Goal: Information Seeking & Learning: Find contact information

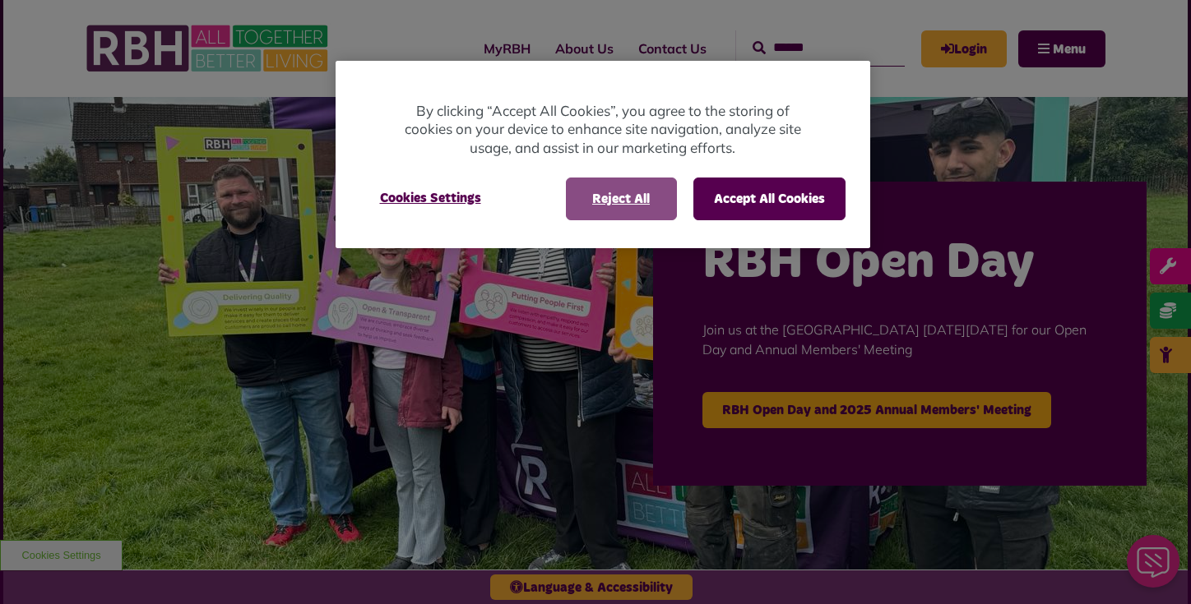
click at [617, 197] on button "Reject All" at bounding box center [621, 199] width 111 height 43
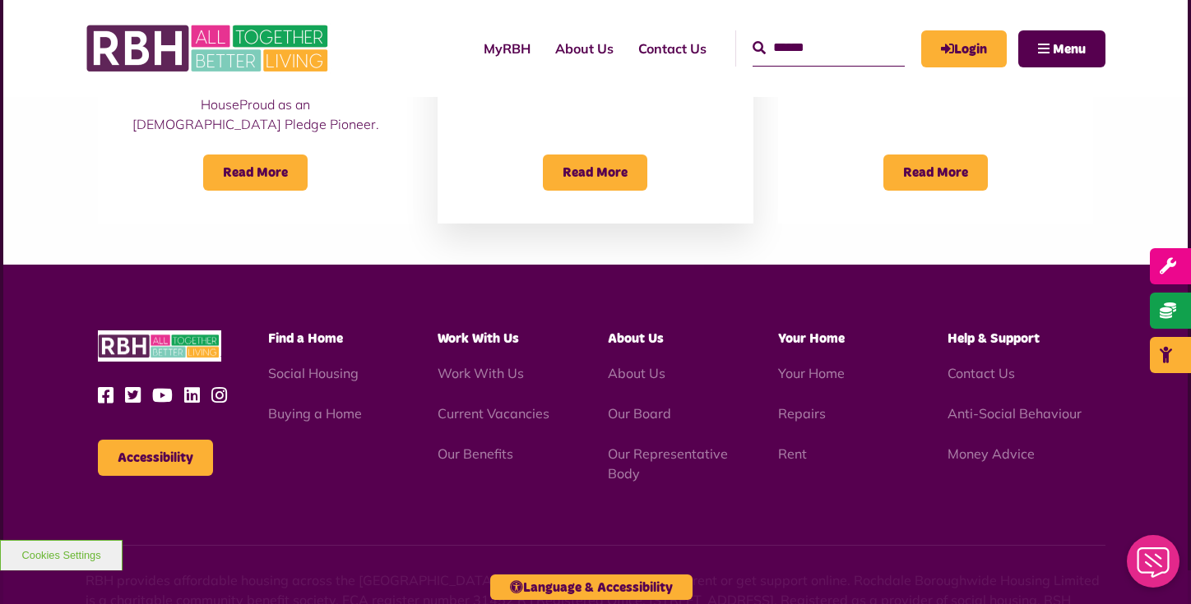
scroll to position [1508, 0]
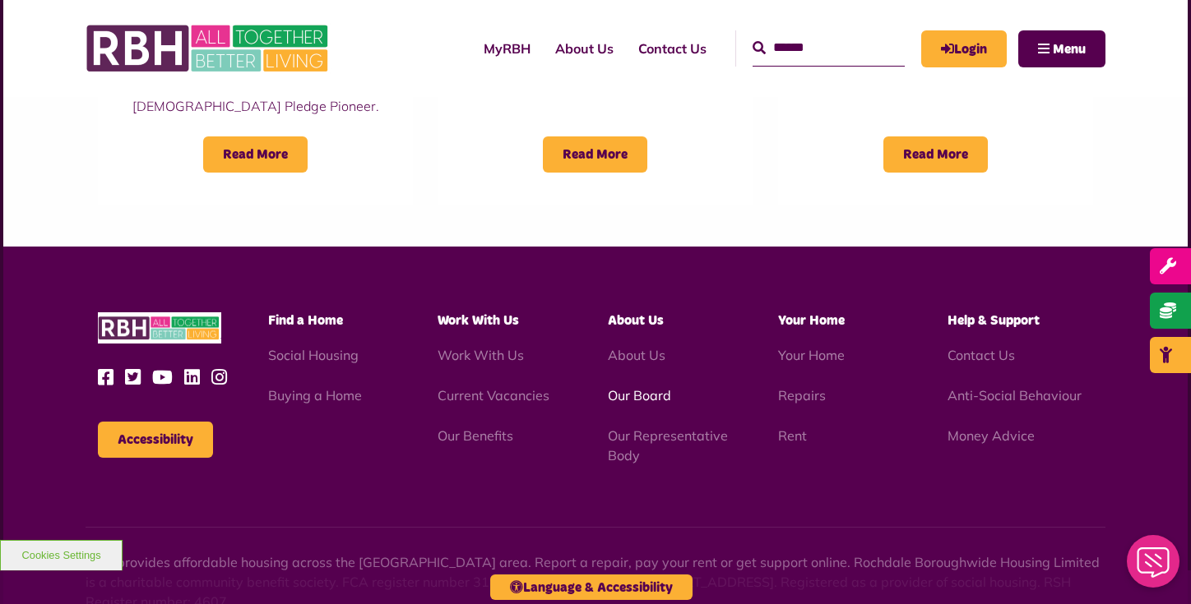
click at [618, 387] on link "Our Board" at bounding box center [639, 395] width 63 height 16
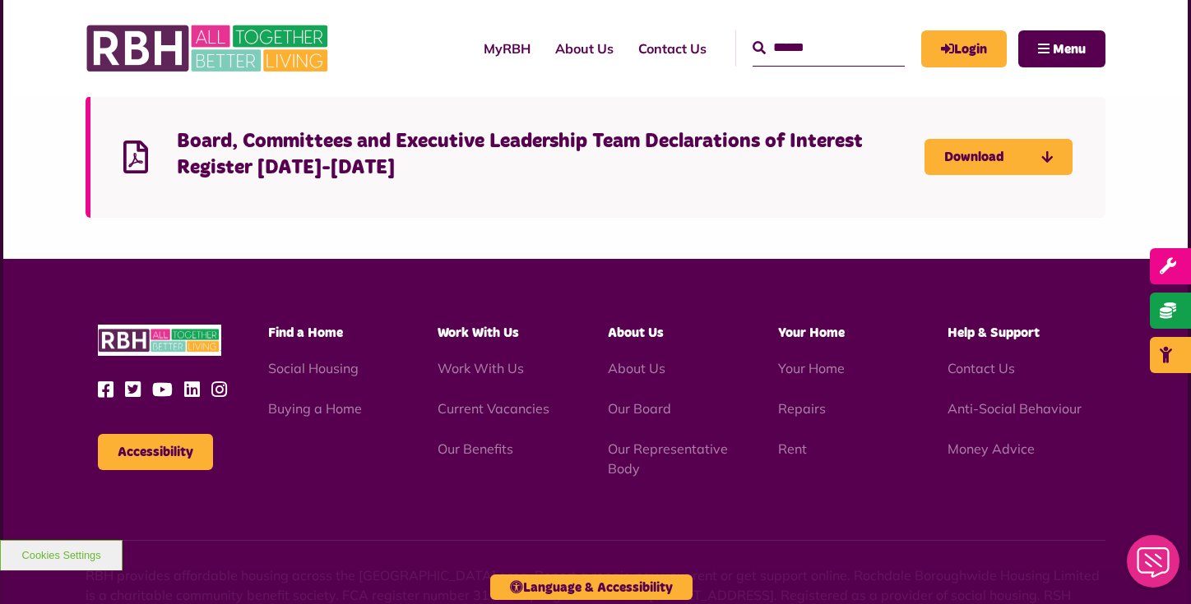
scroll to position [4207, 0]
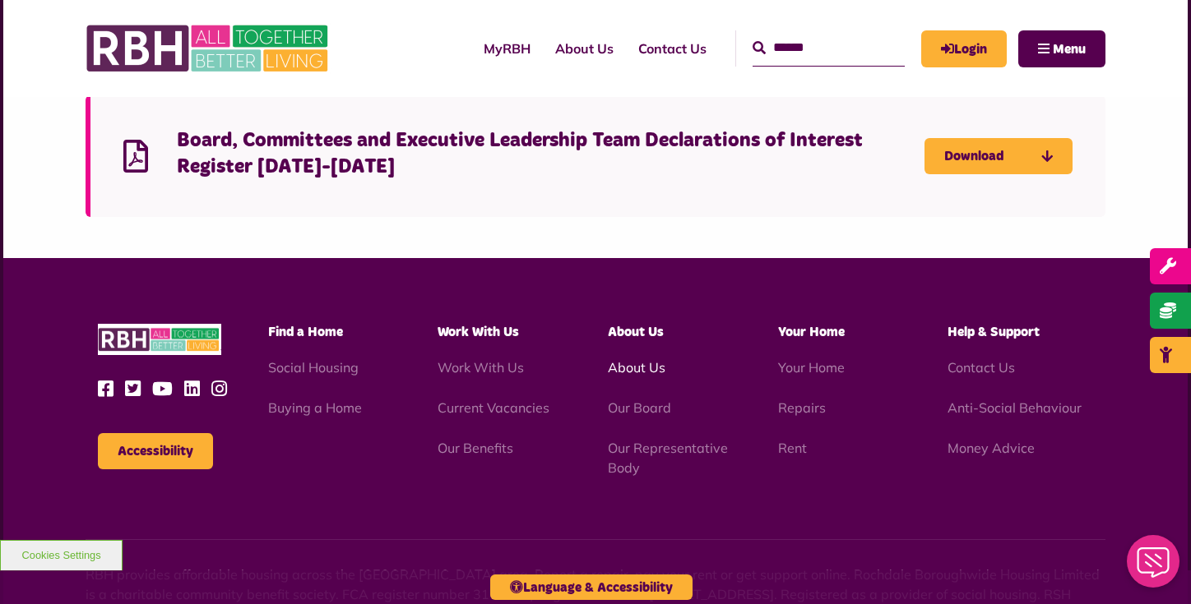
click at [647, 359] on link "About Us" at bounding box center [637, 367] width 58 height 16
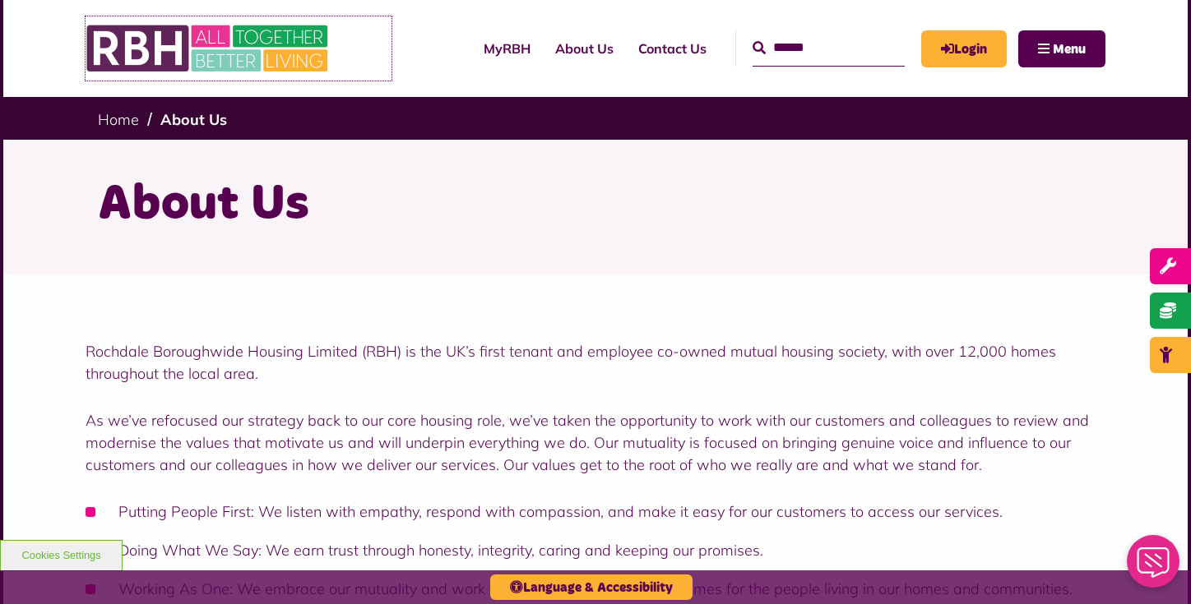
click at [163, 51] on img at bounding box center [209, 48] width 247 height 64
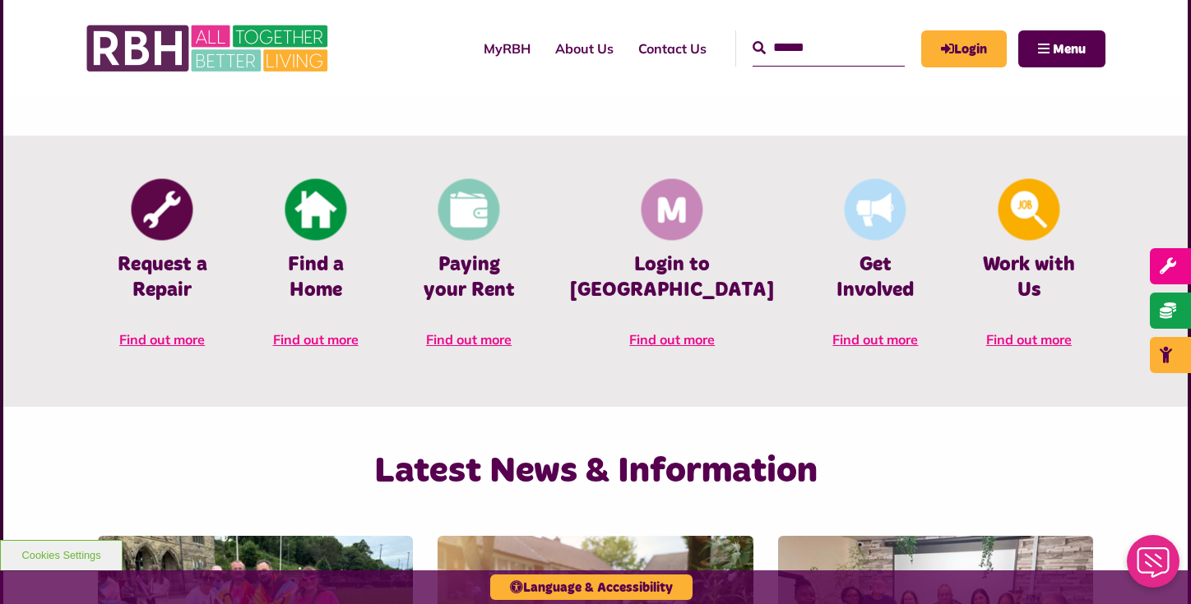
scroll to position [702, 0]
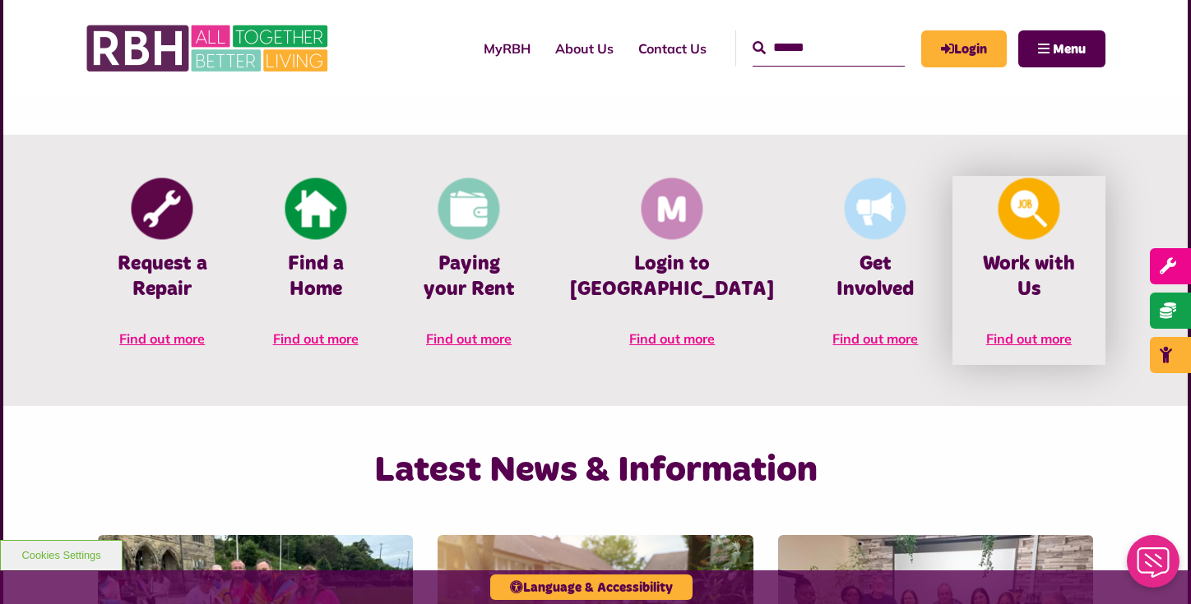
click at [953, 253] on link "Work with Us Find out more" at bounding box center [1028, 270] width 153 height 189
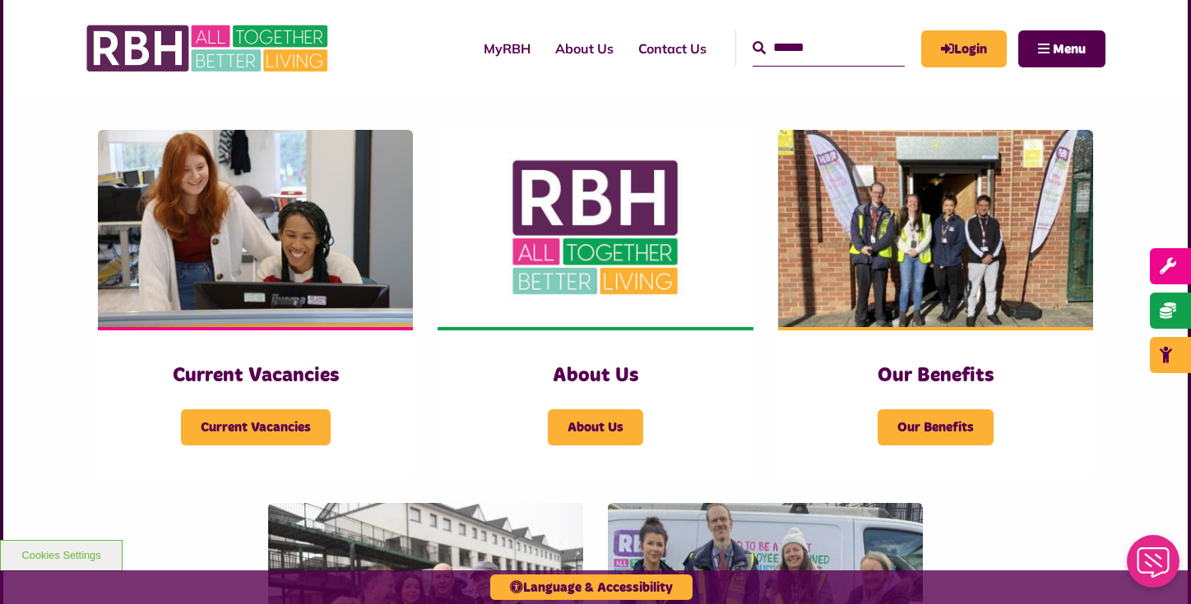
scroll to position [318, 0]
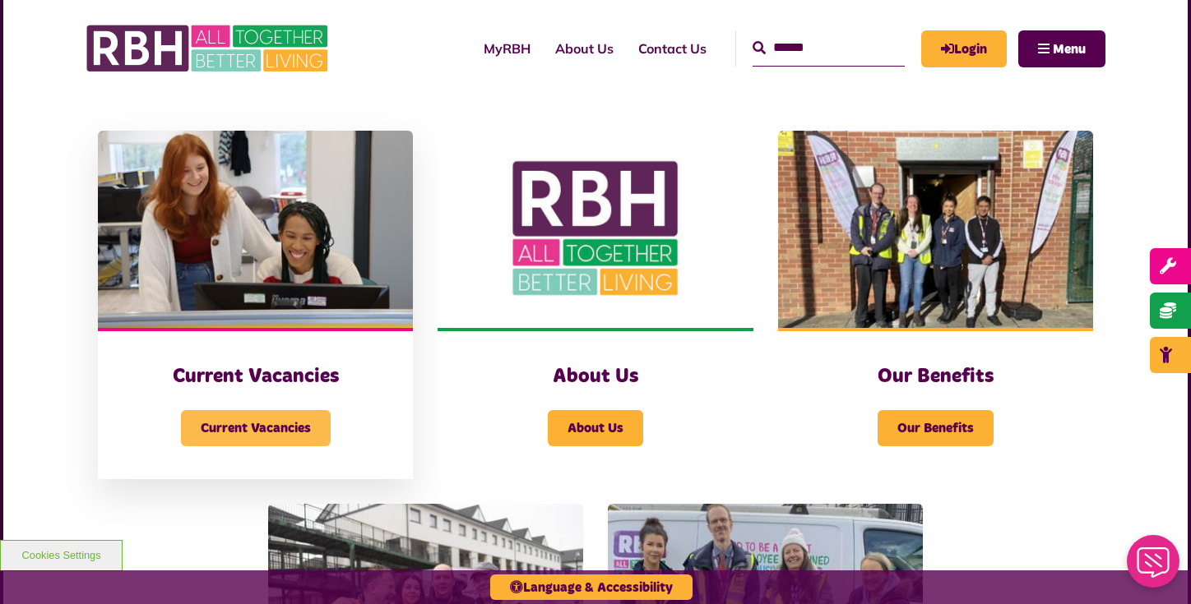
click at [272, 419] on span "Current Vacancies" at bounding box center [256, 428] width 150 height 36
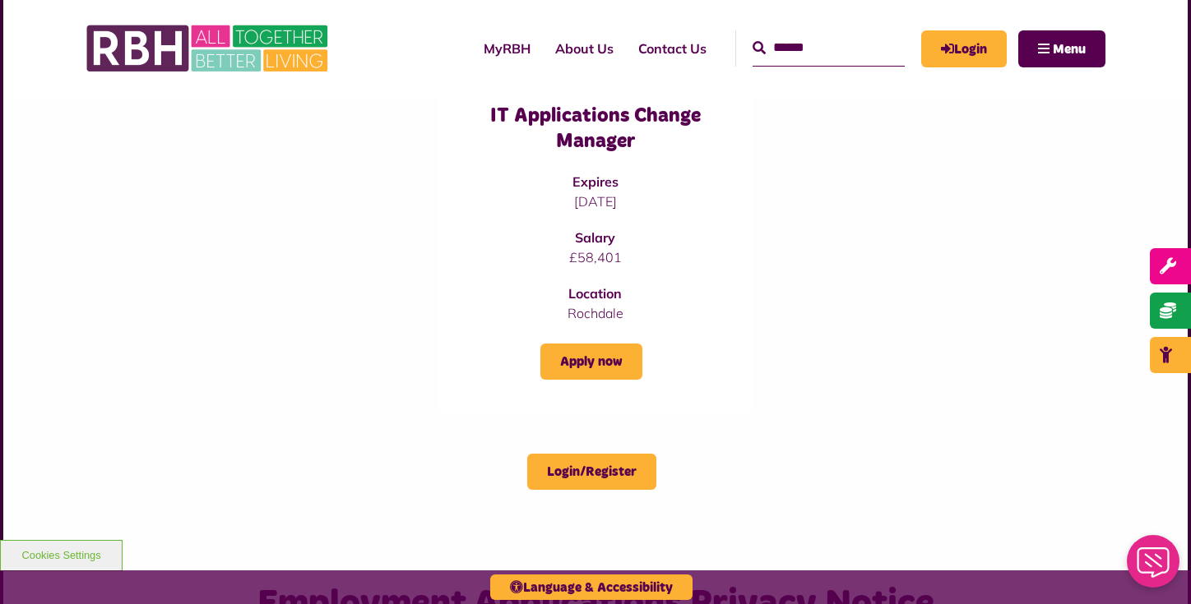
scroll to position [630, 0]
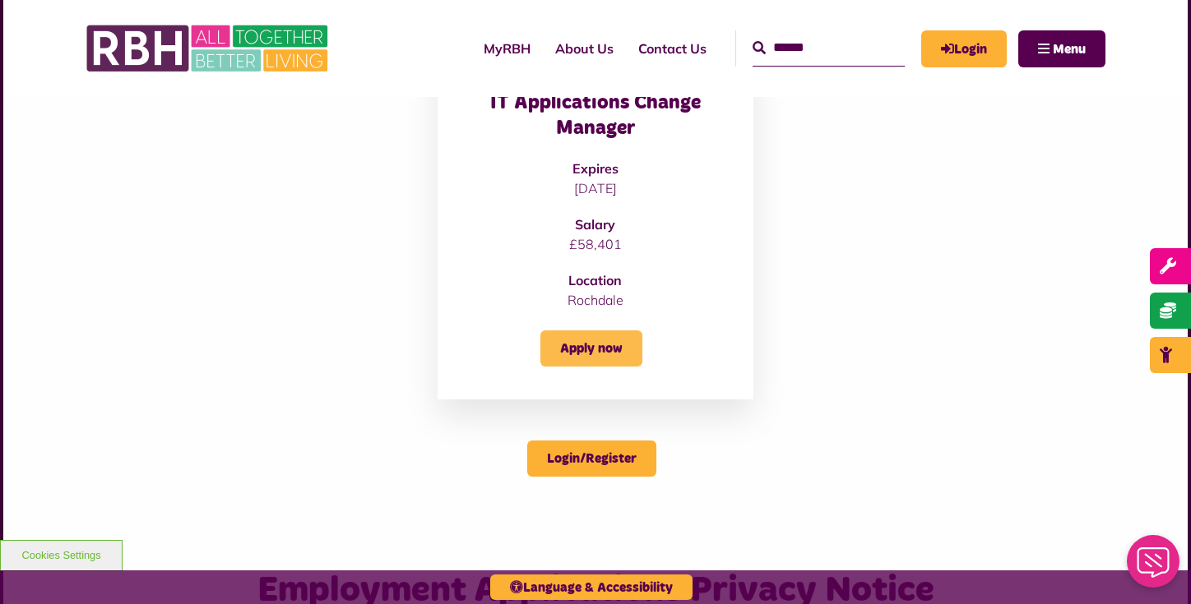
click at [584, 345] on link "Apply now" at bounding box center [591, 349] width 102 height 36
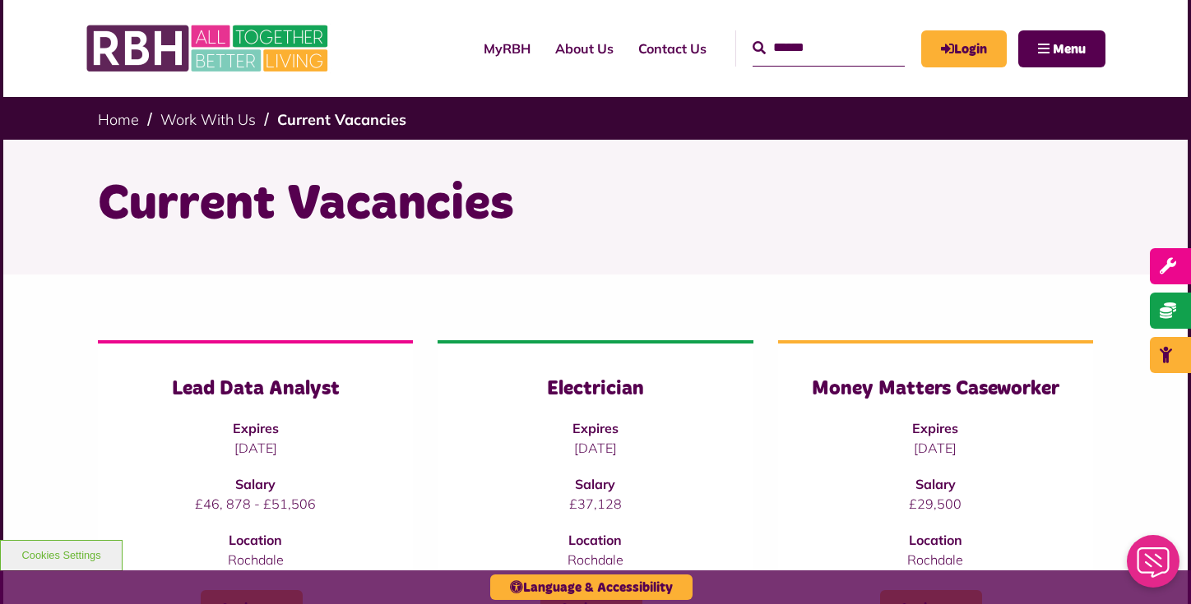
scroll to position [0, 0]
click at [543, 46] on link "About Us" at bounding box center [584, 48] width 83 height 44
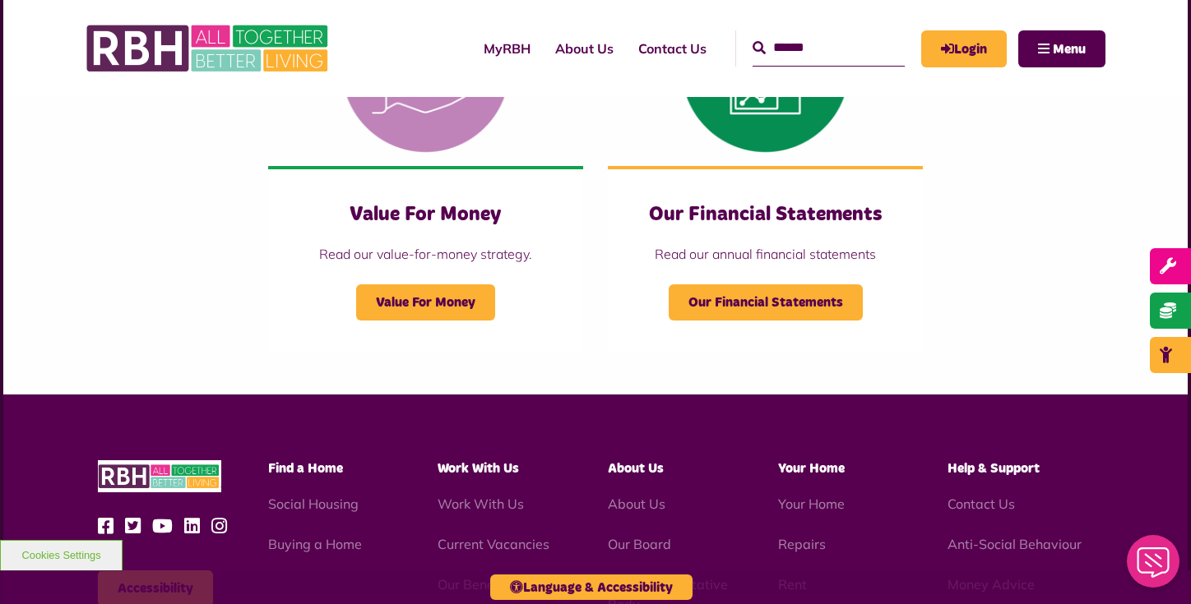
scroll to position [1701, 0]
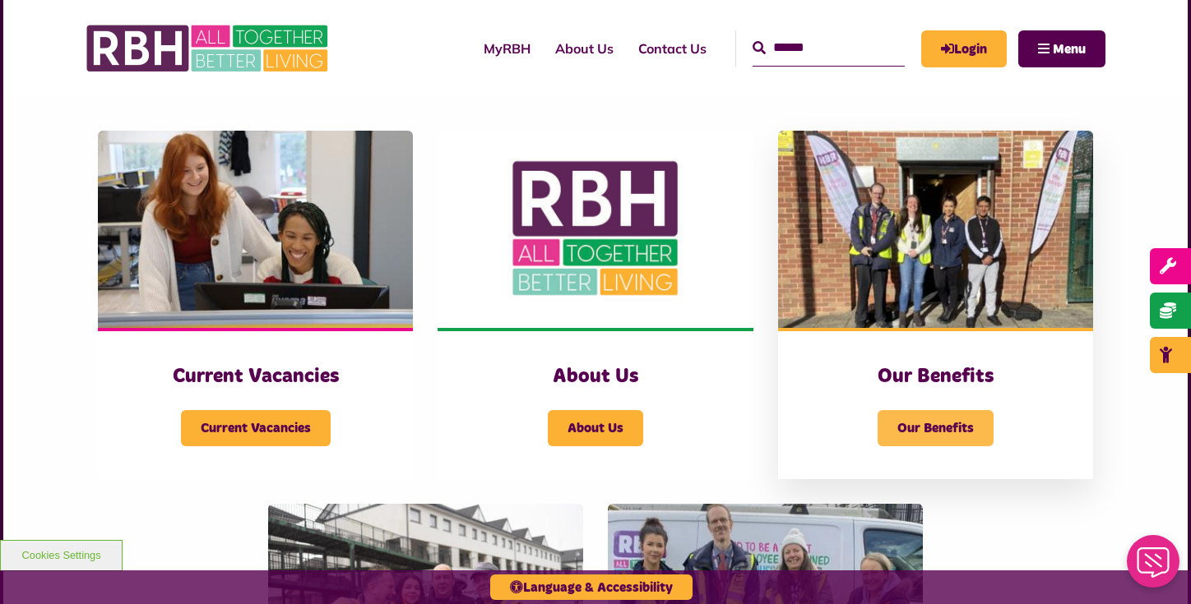
click at [909, 429] on span "Our Benefits" at bounding box center [935, 428] width 116 height 36
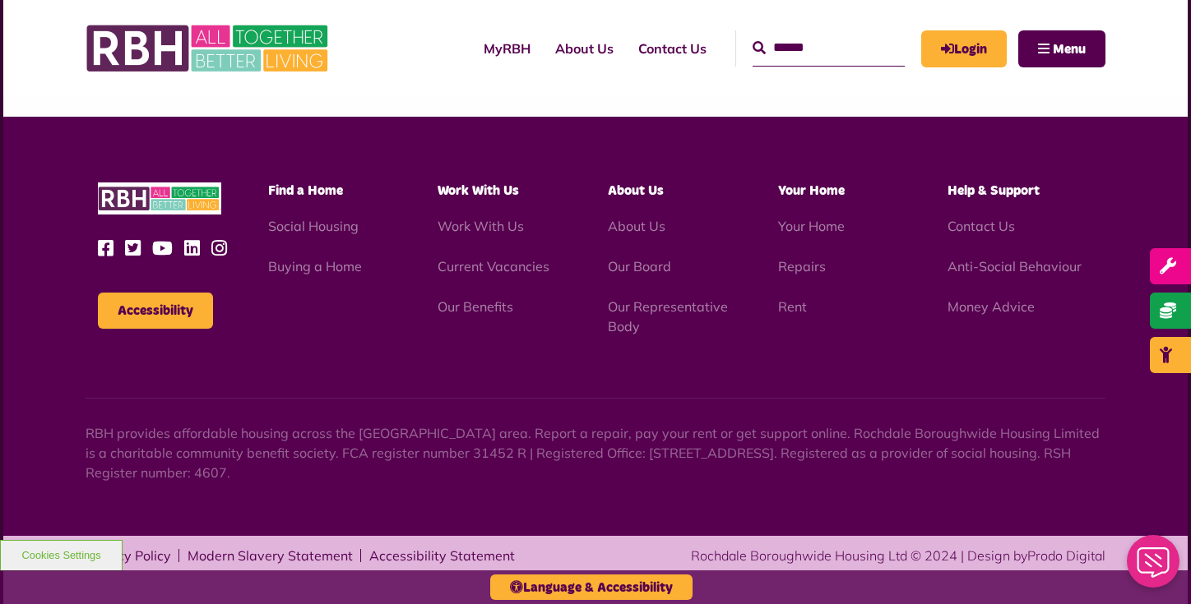
scroll to position [1233, 0]
click at [970, 218] on link "Contact Us" at bounding box center [980, 226] width 67 height 16
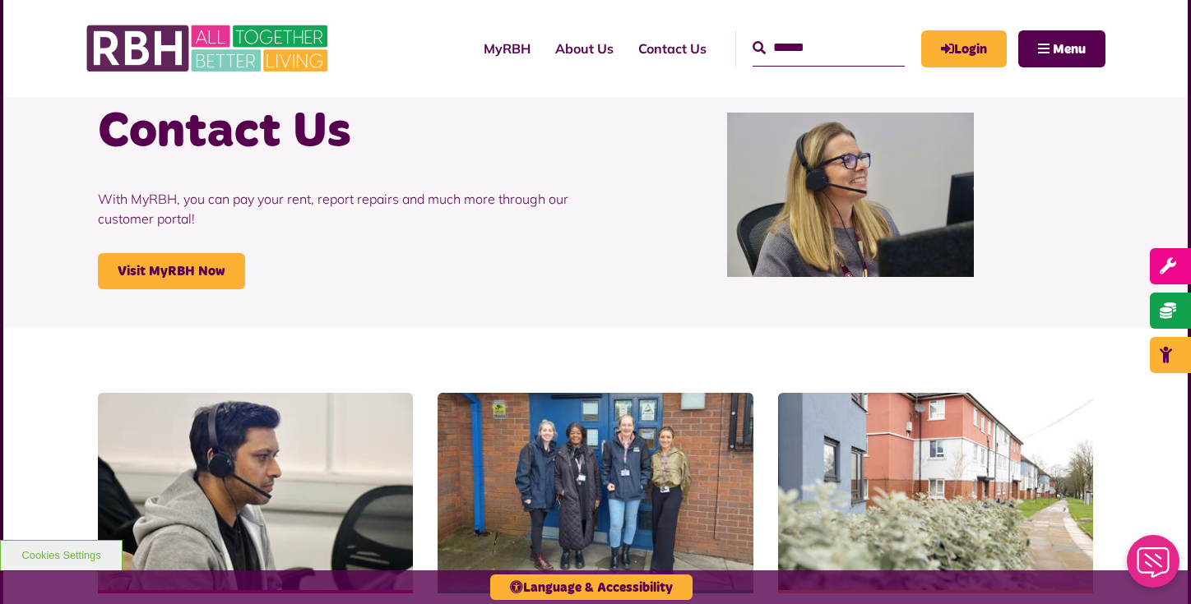
scroll to position [-2, 0]
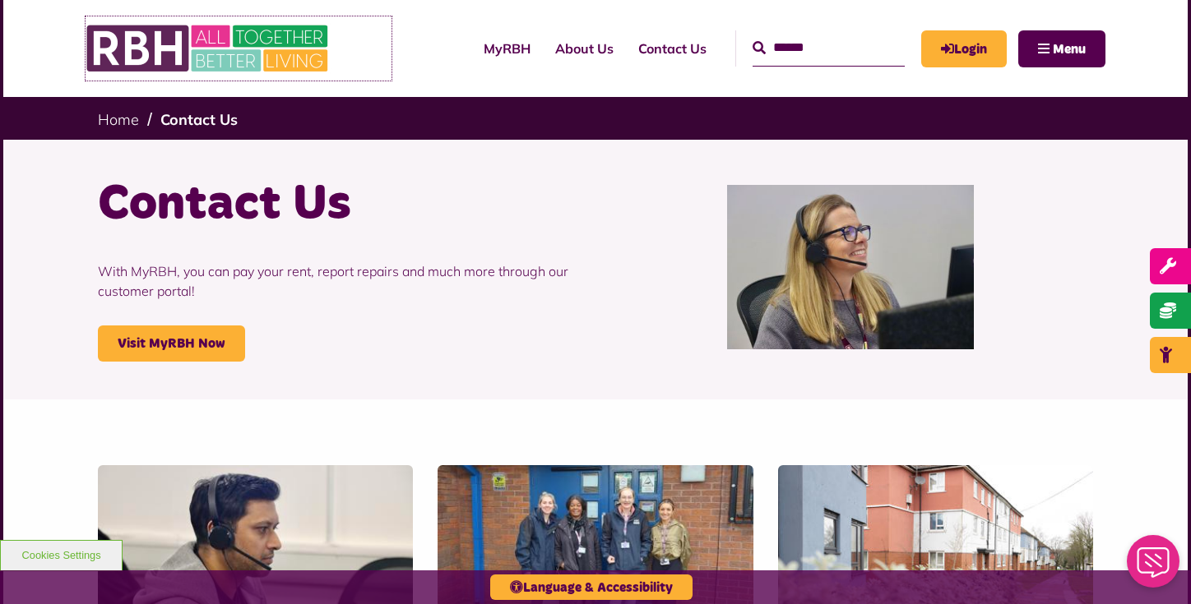
click at [280, 50] on img at bounding box center [209, 48] width 247 height 64
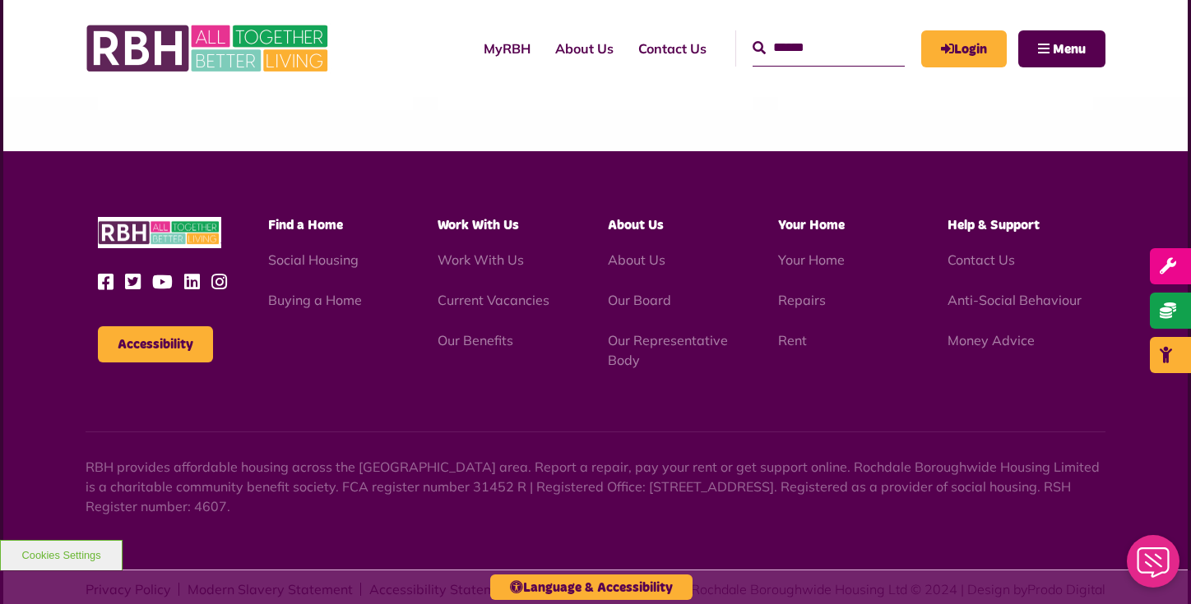
scroll to position [1613, 0]
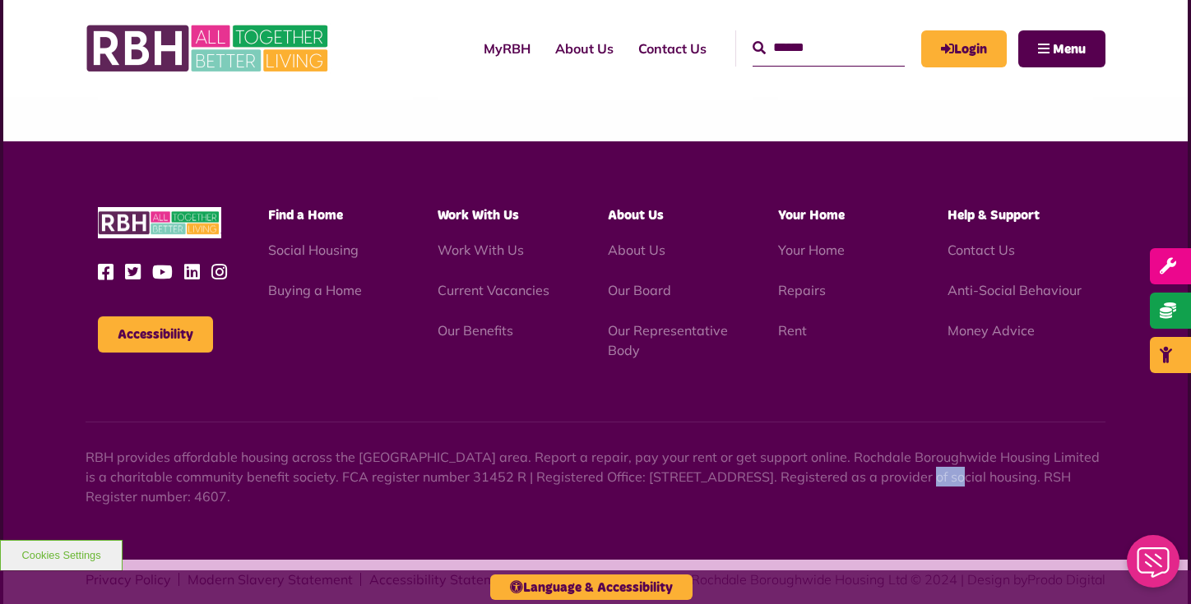
drag, startPoint x: 864, startPoint y: 453, endPoint x: 900, endPoint y: 450, distance: 36.3
click at [900, 450] on p "RBH provides affordable housing across the [GEOGRAPHIC_DATA] area. Report a rep…" at bounding box center [596, 476] width 1020 height 59
drag, startPoint x: 859, startPoint y: 452, endPoint x: 919, endPoint y: 450, distance: 60.1
click at [919, 450] on p "RBH provides affordable housing across the [GEOGRAPHIC_DATA] area. Report a rep…" at bounding box center [596, 476] width 1020 height 59
copy p "OL16 2UP"
